Goal: Find specific page/section: Find specific page/section

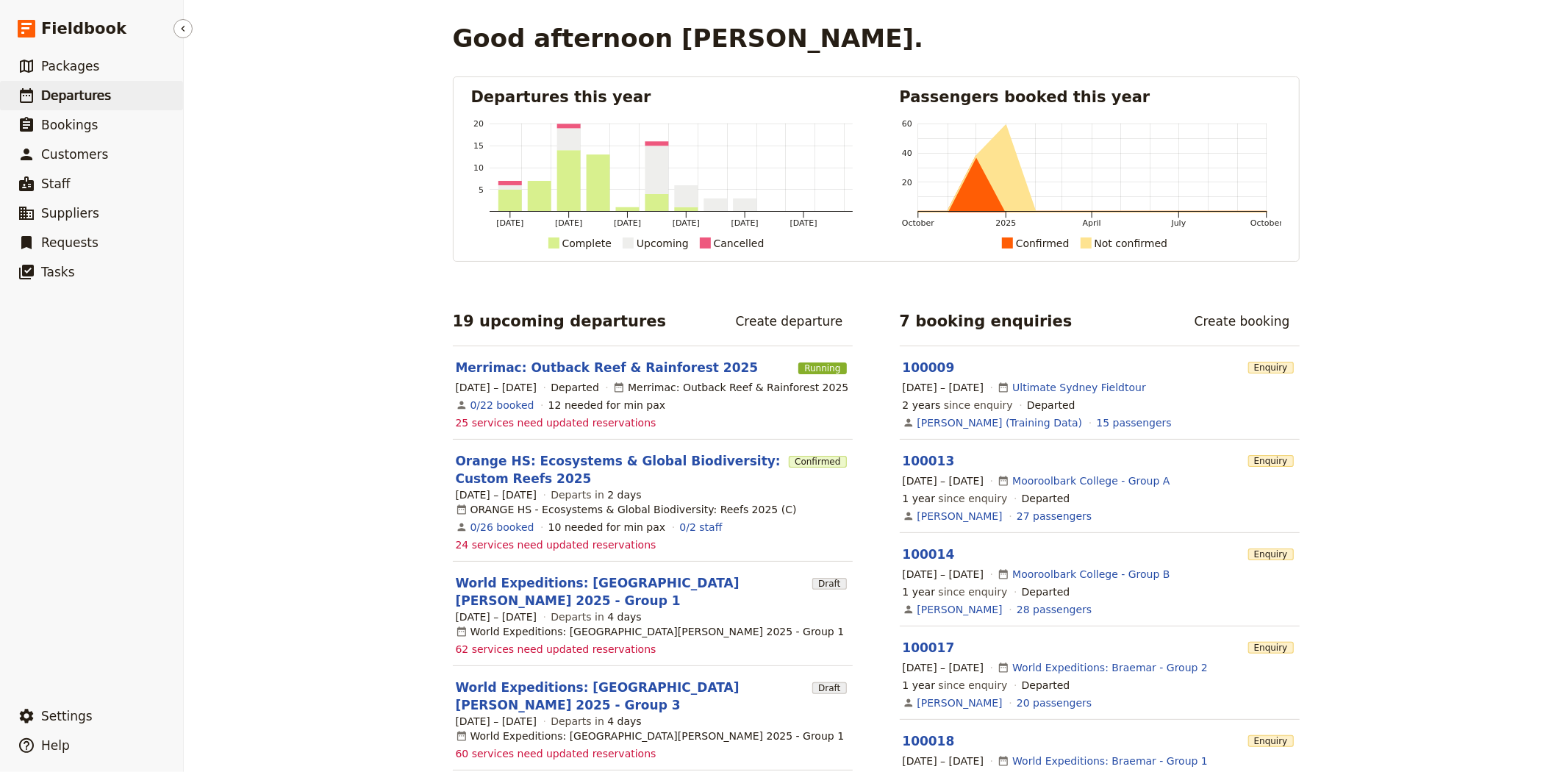
click at [72, 101] on span "Departures" at bounding box center [76, 95] width 70 height 15
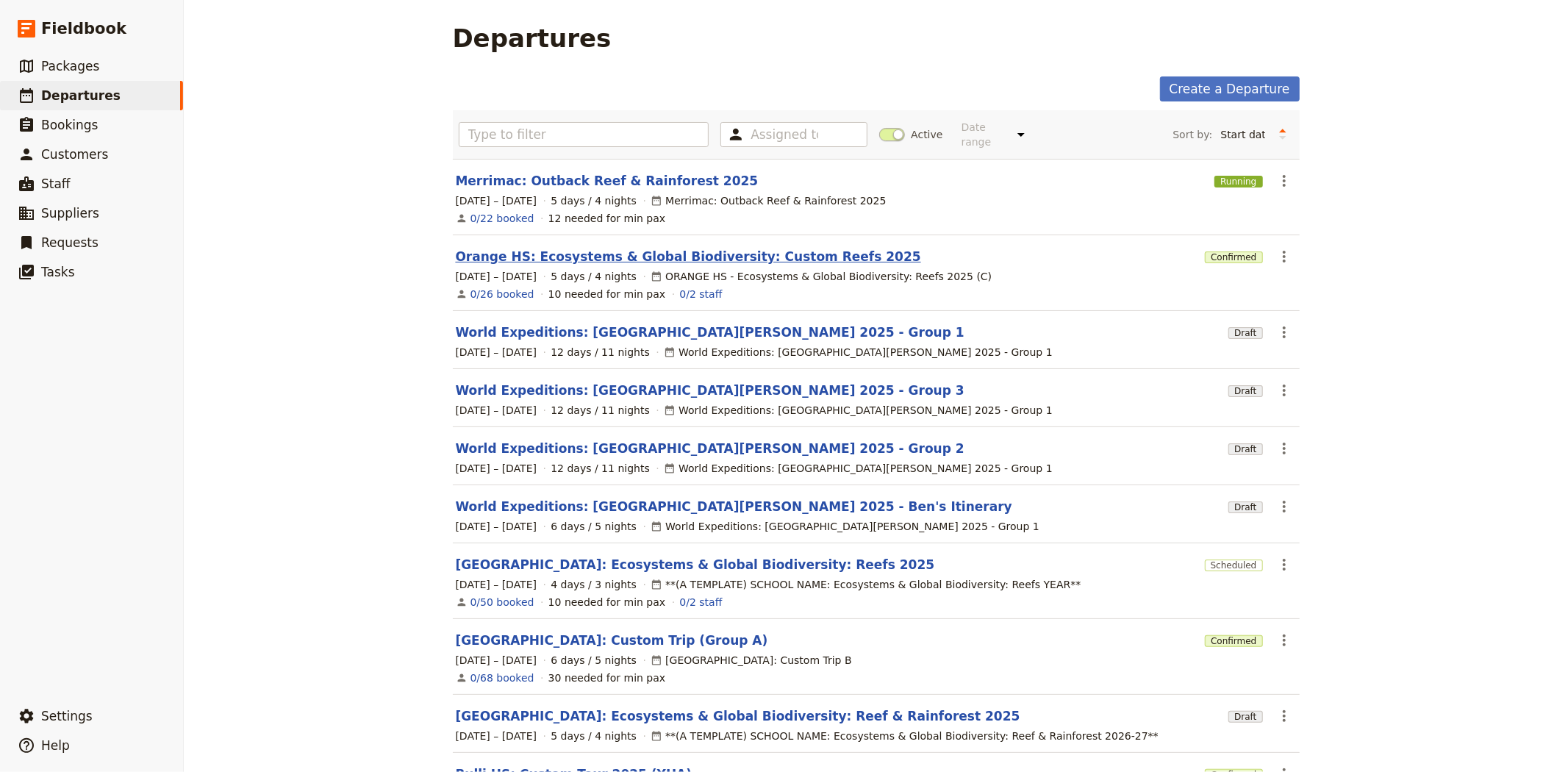
click at [622, 247] on link "Orange HS: Ecosystems & Global Biodiversity: Custom Reefs 2025" at bounding box center [688, 256] width 466 height 18
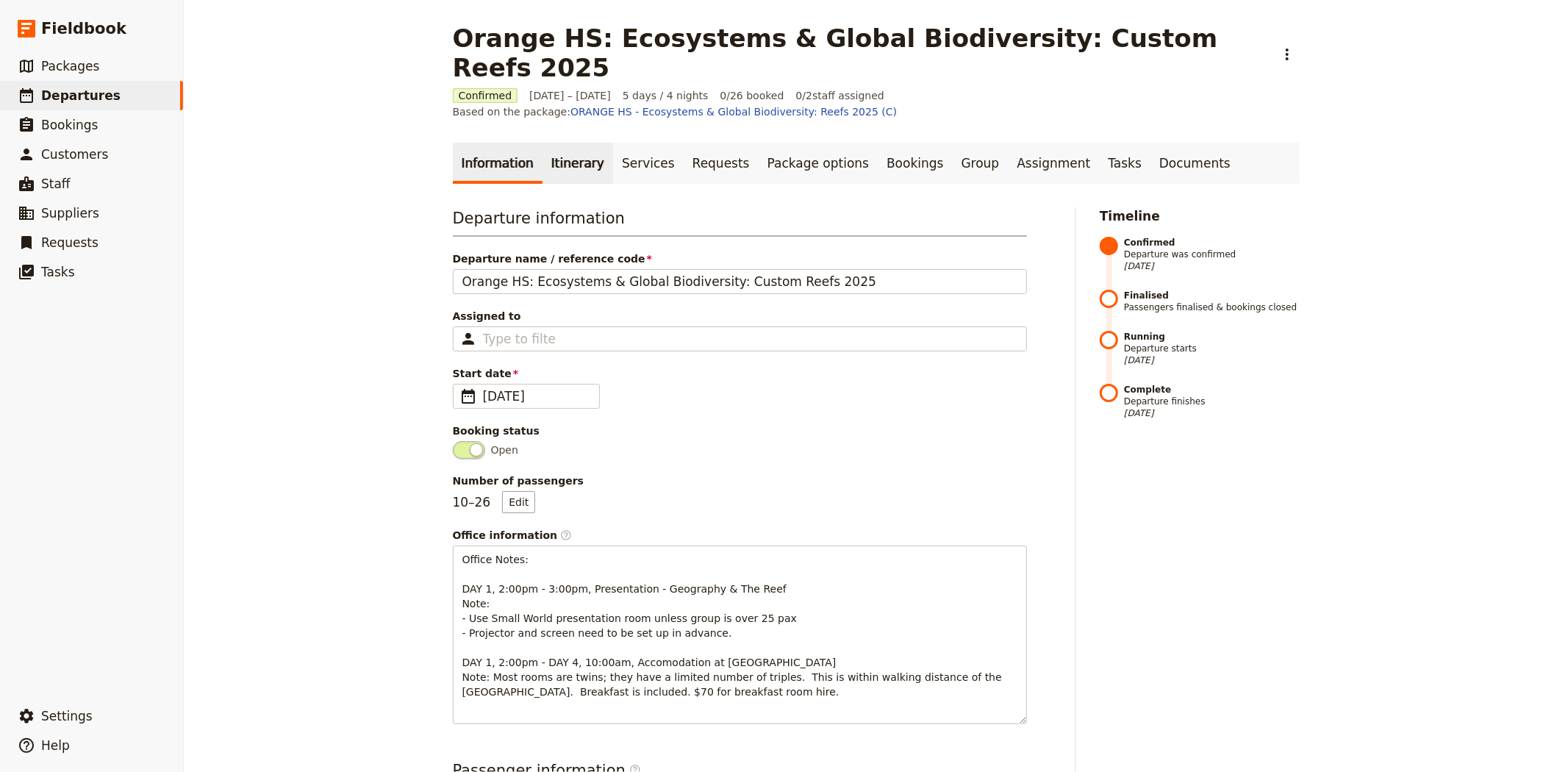
click at [571, 143] on link "Itinerary" at bounding box center [578, 163] width 71 height 41
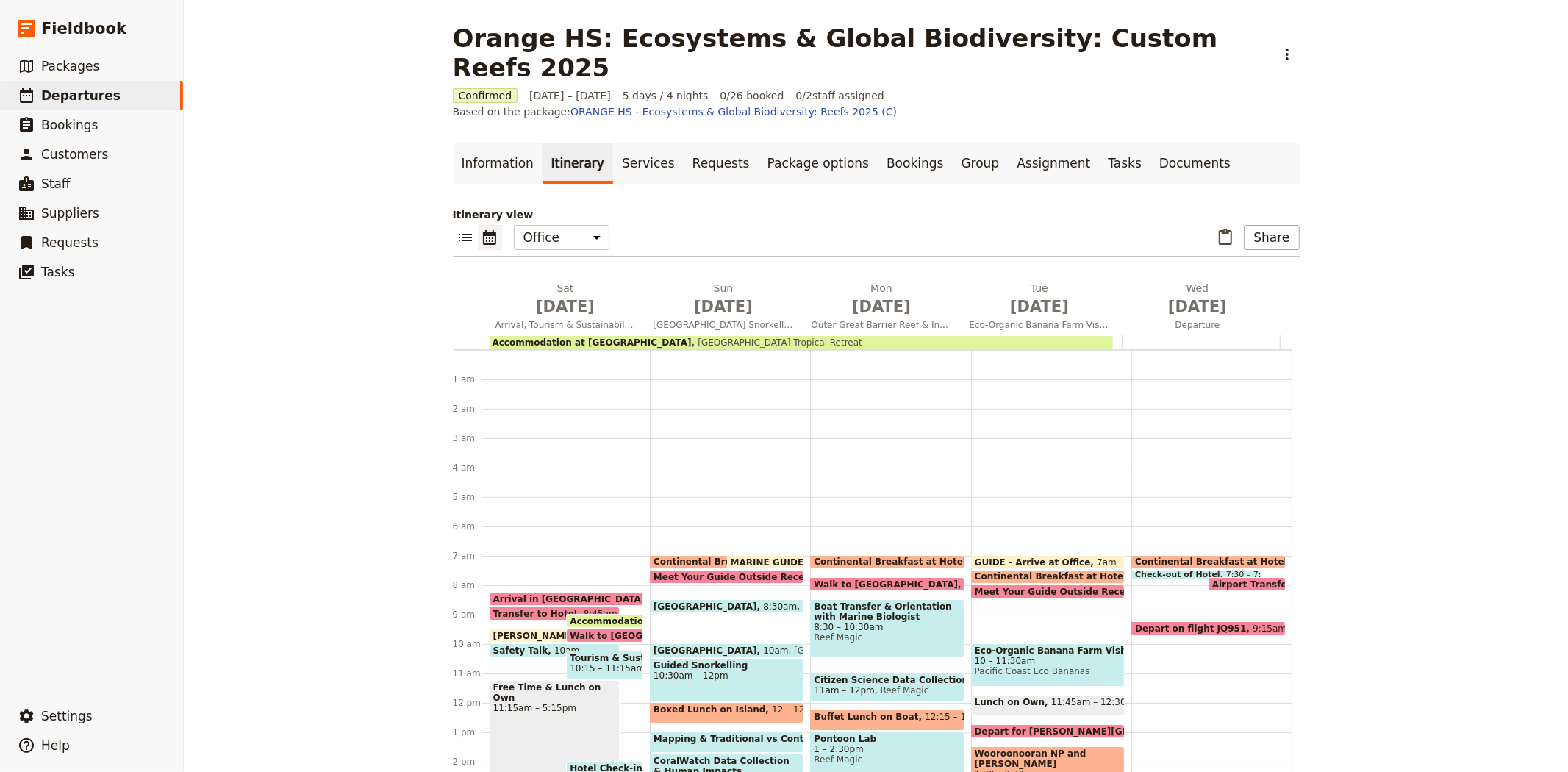
scroll to position [192, 0]
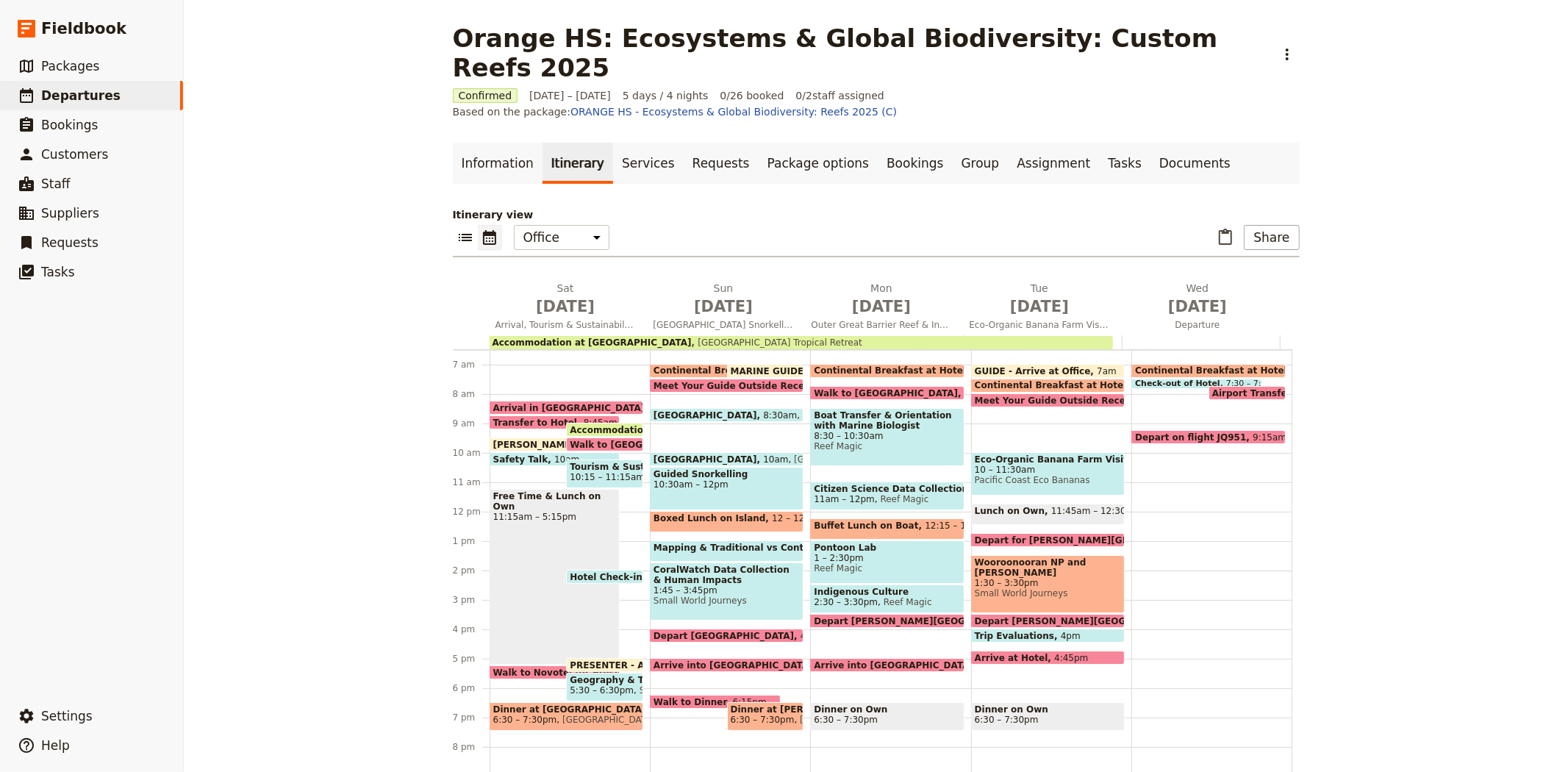
click at [539, 714] on span "6:30 – 7:30pm" at bounding box center [526, 719] width 64 height 10
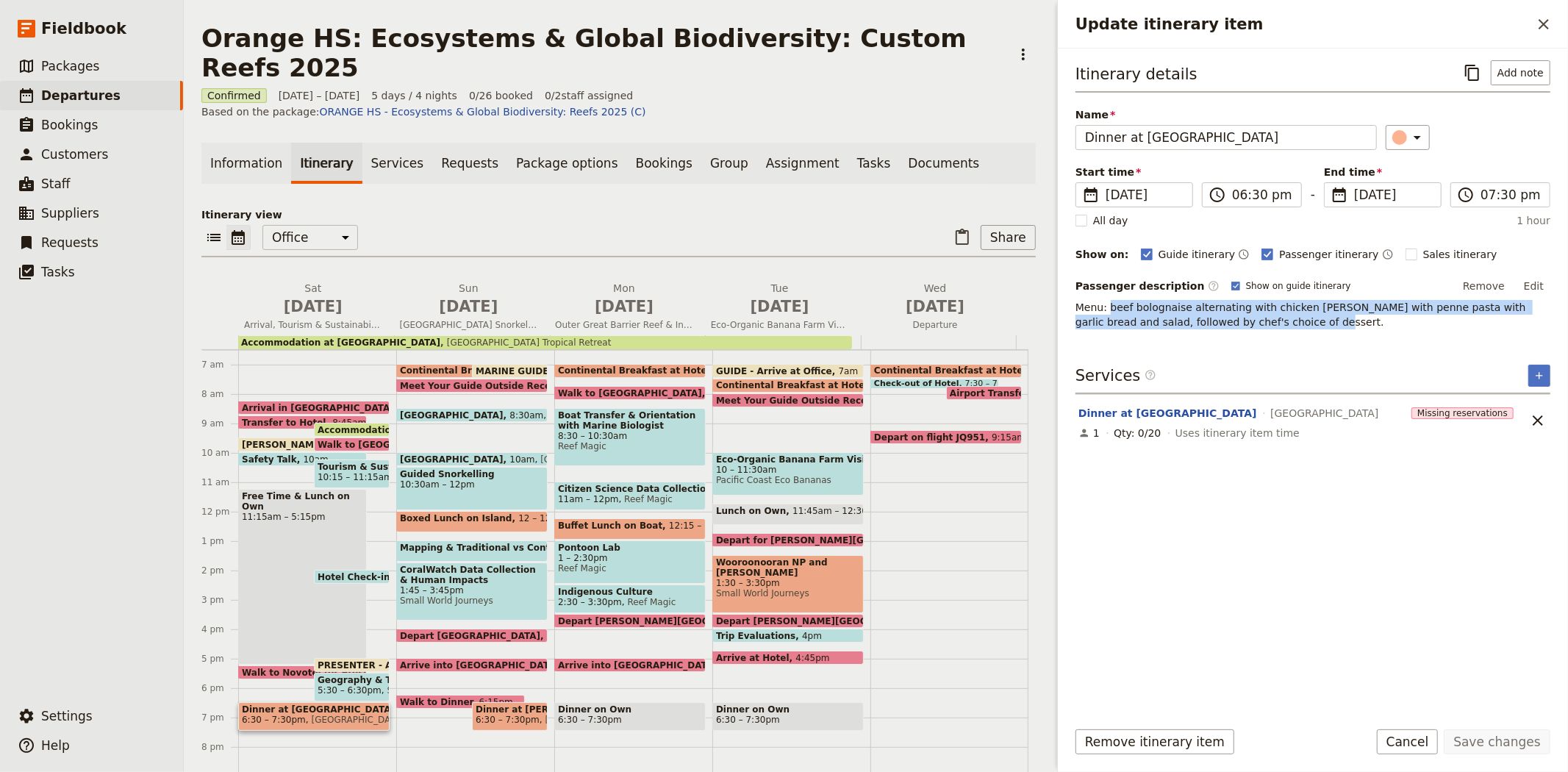
drag, startPoint x: 1106, startPoint y: 306, endPoint x: 1248, endPoint y: 327, distance: 143.5
click at [1248, 327] on p "Menu: beef bolognaise alternating with chicken [PERSON_NAME] with penne pasta w…" at bounding box center [1313, 314] width 475 height 29
copy span "beef bolognaise alternating with chicken [PERSON_NAME] with penne pasta with ga…"
click at [739, 213] on div "Itinerary view ​ ​ Office Guide Passenger Sales ​ Share [DATE] Arrival, Tourism…" at bounding box center [618, 501] width 835 height 587
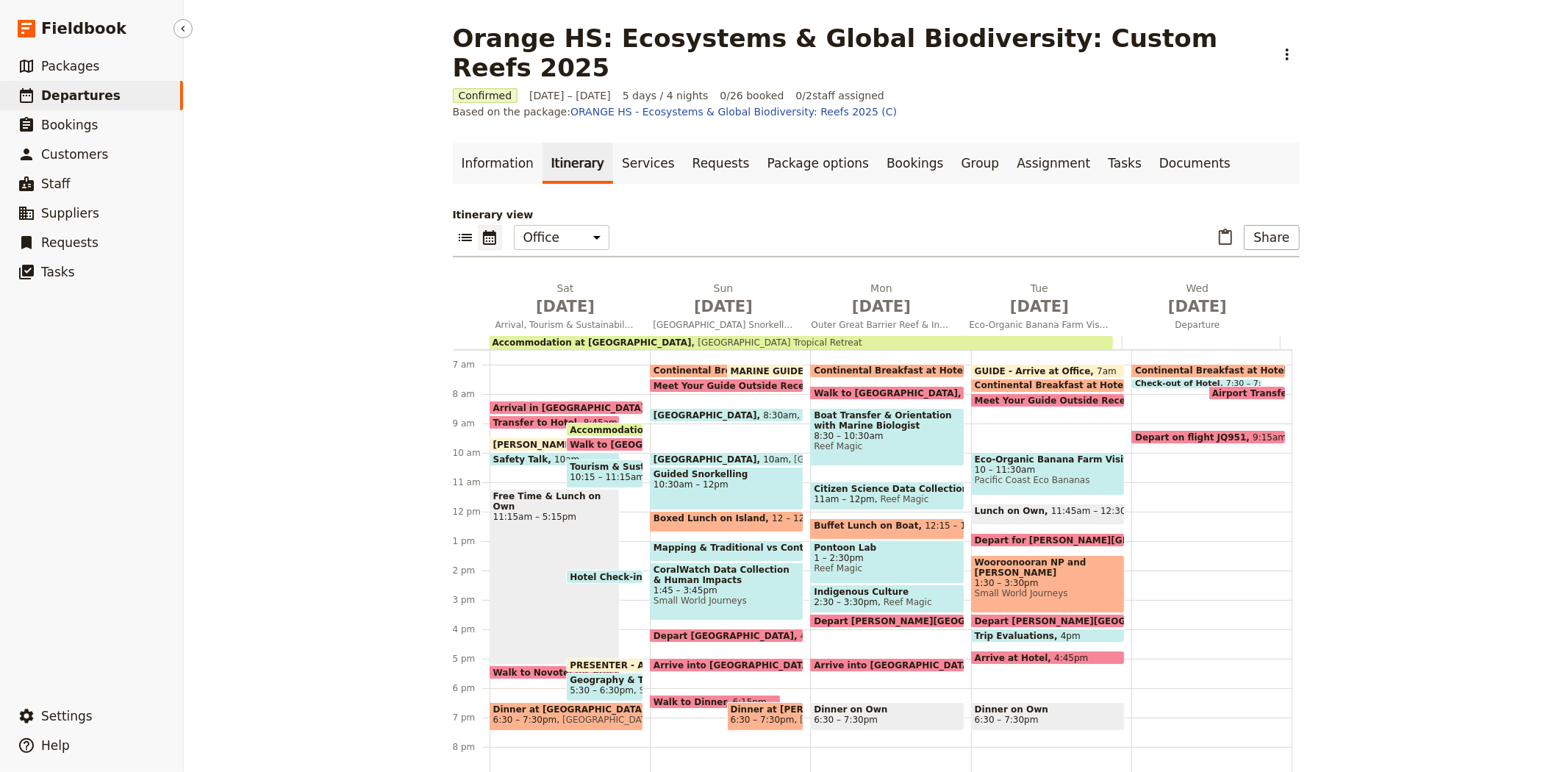
click at [130, 98] on link "​ Departures" at bounding box center [92, 95] width 184 height 29
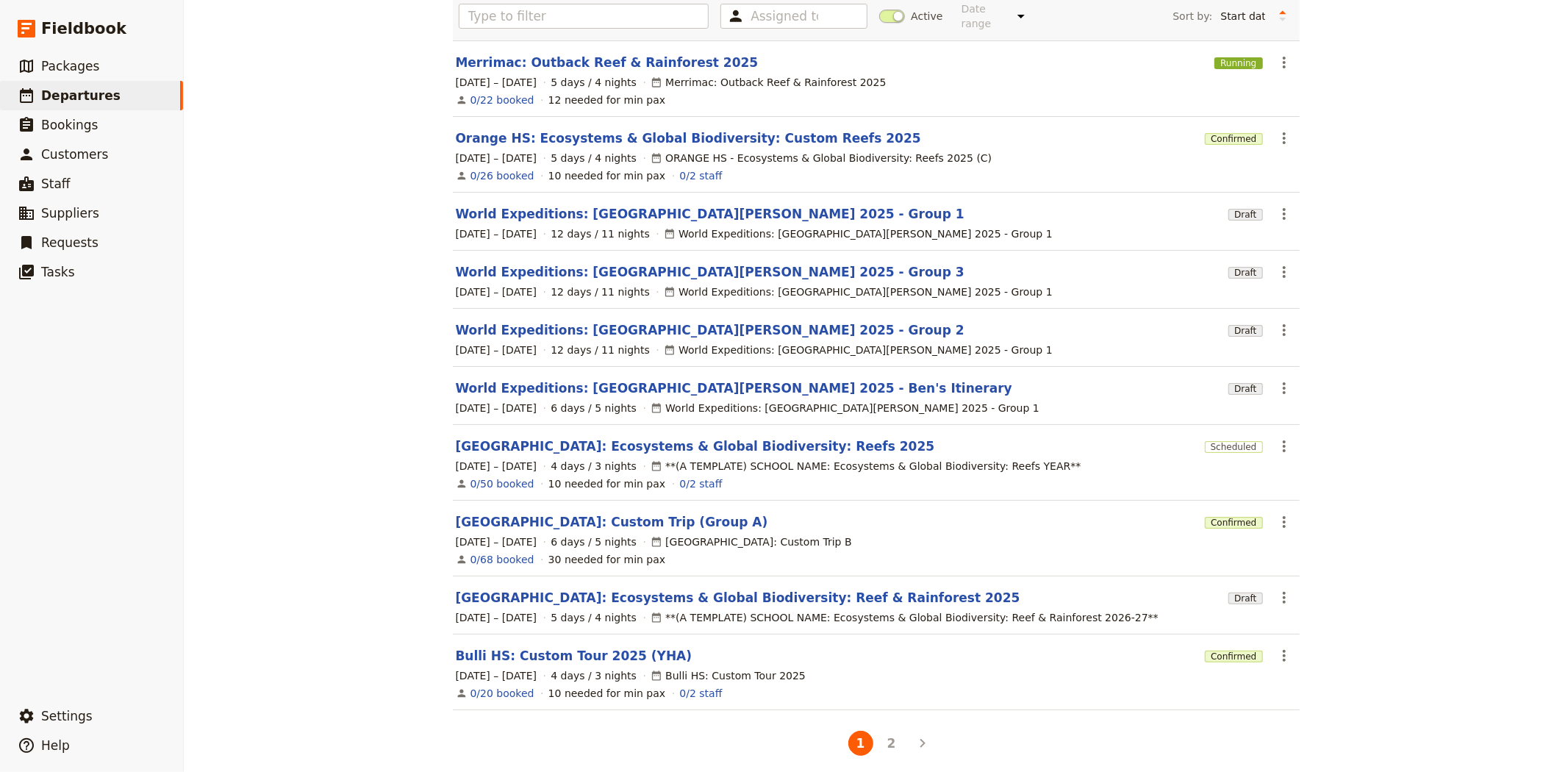
scroll to position [119, 0]
click at [893, 733] on button "2" at bounding box center [892, 742] width 25 height 25
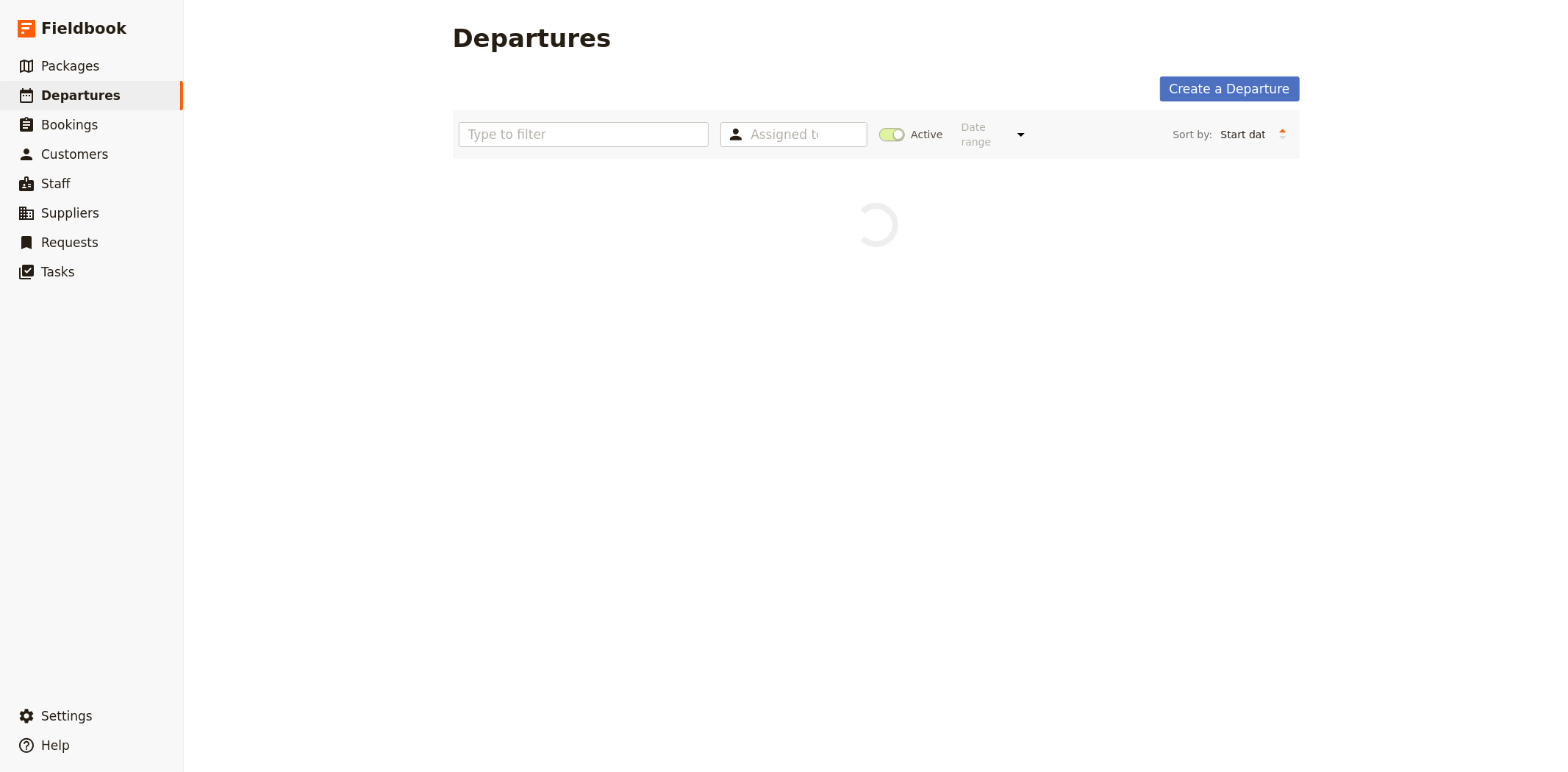
scroll to position [0, 0]
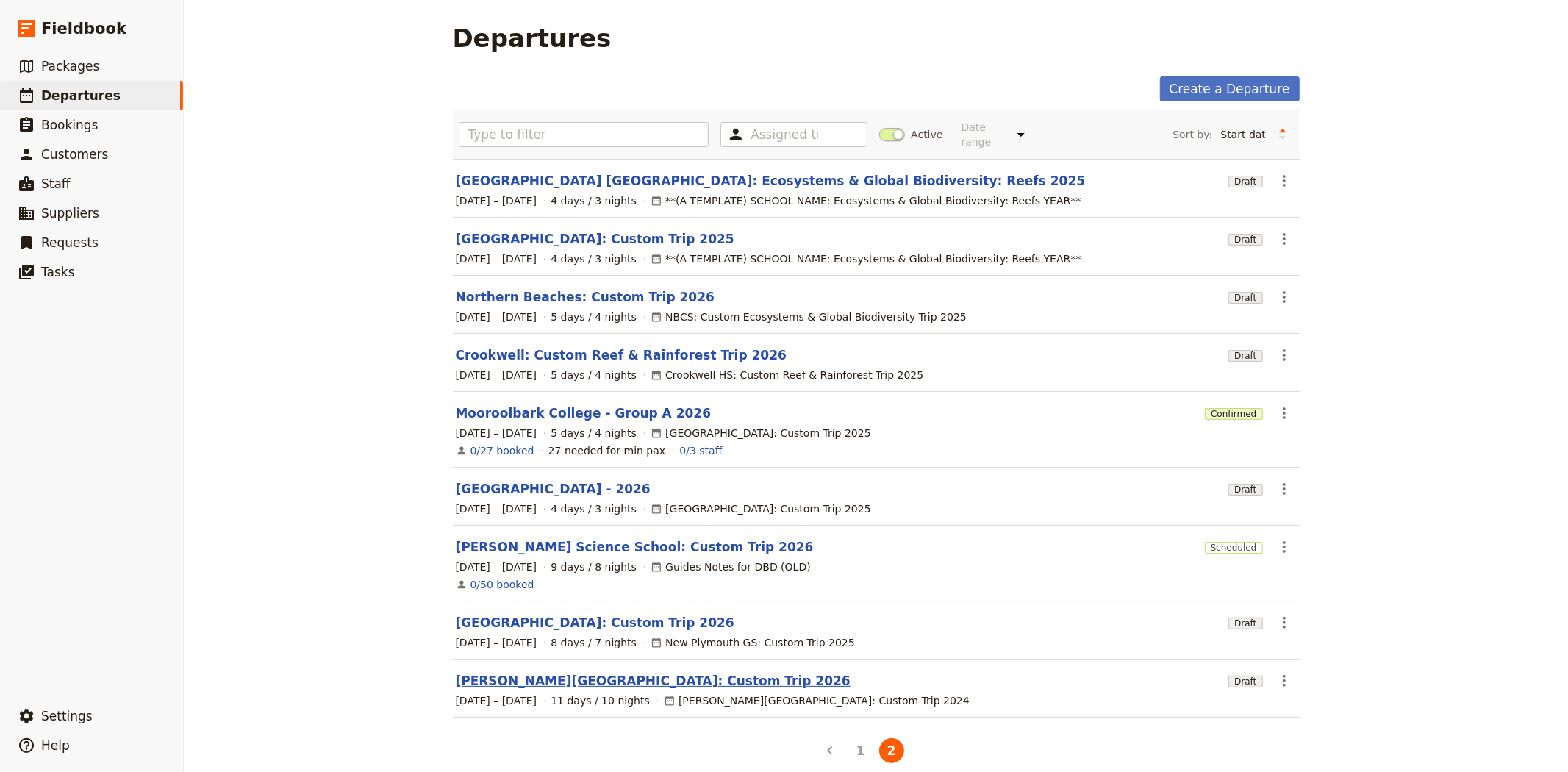
click at [582, 673] on link "[PERSON_NAME][GEOGRAPHIC_DATA]: Custom Trip 2026" at bounding box center [653, 681] width 395 height 18
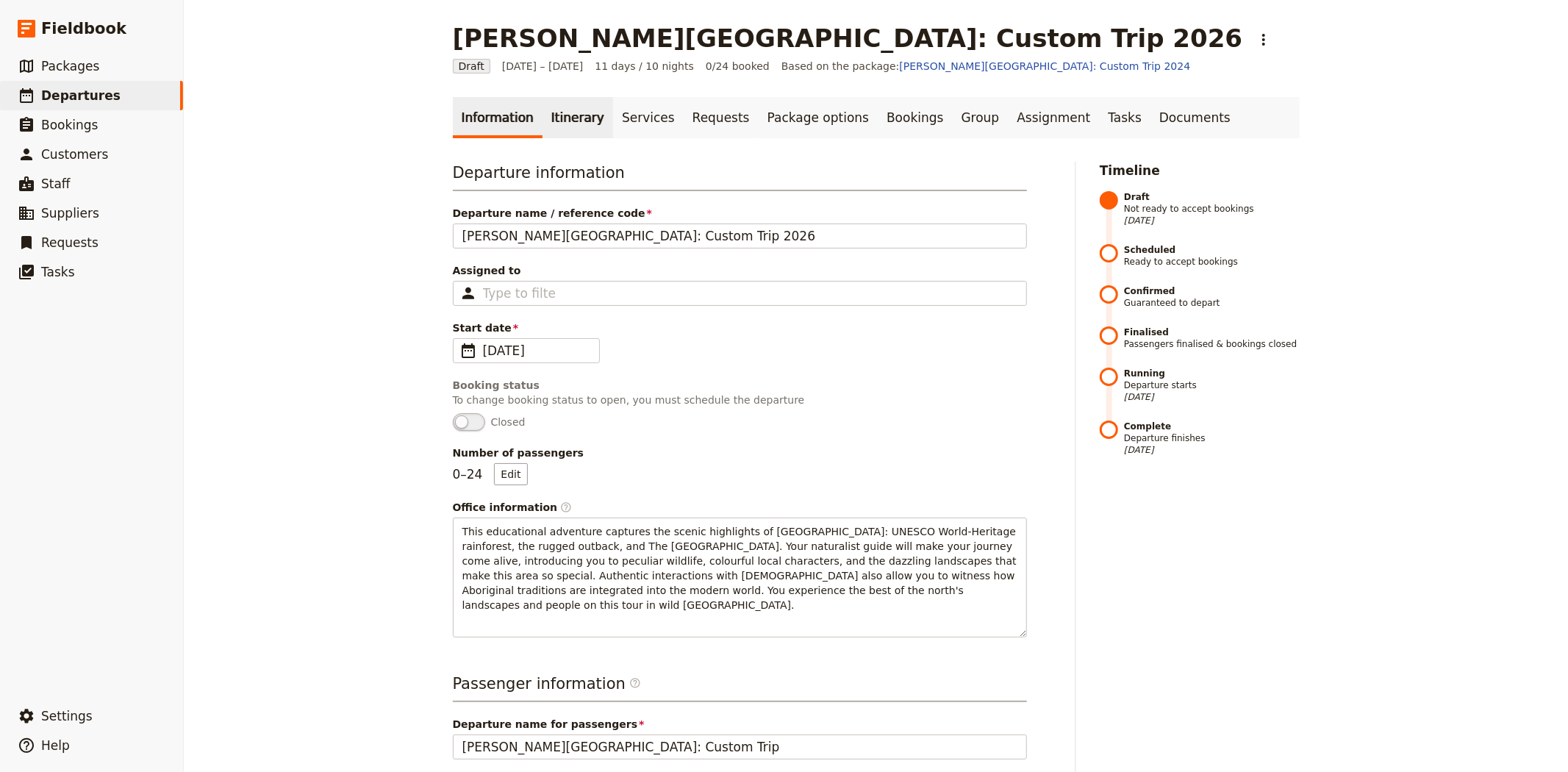
click at [548, 120] on link "Itinerary" at bounding box center [578, 117] width 71 height 41
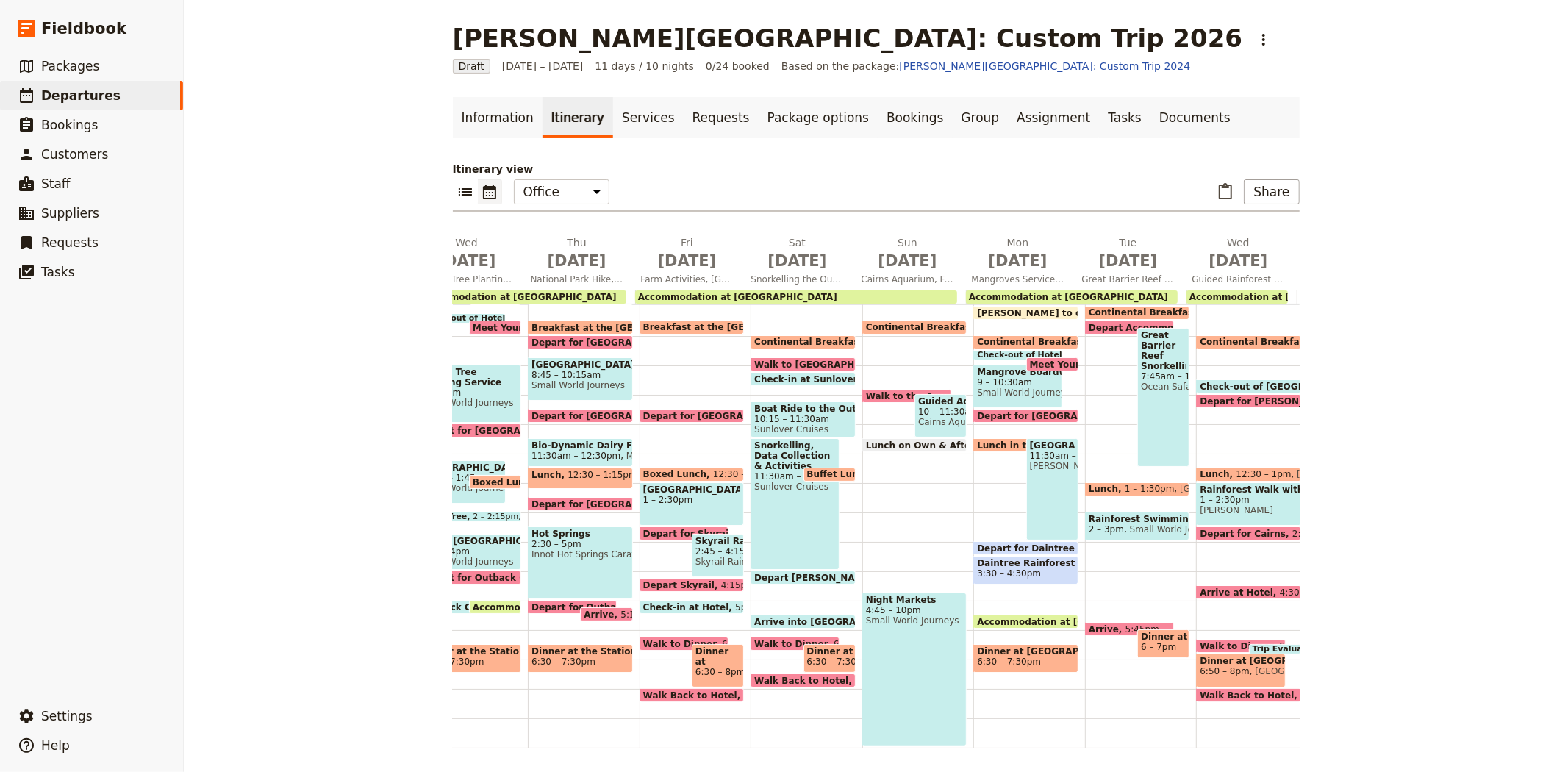
scroll to position [0, 422]
